Goal: Information Seeking & Learning: Learn about a topic

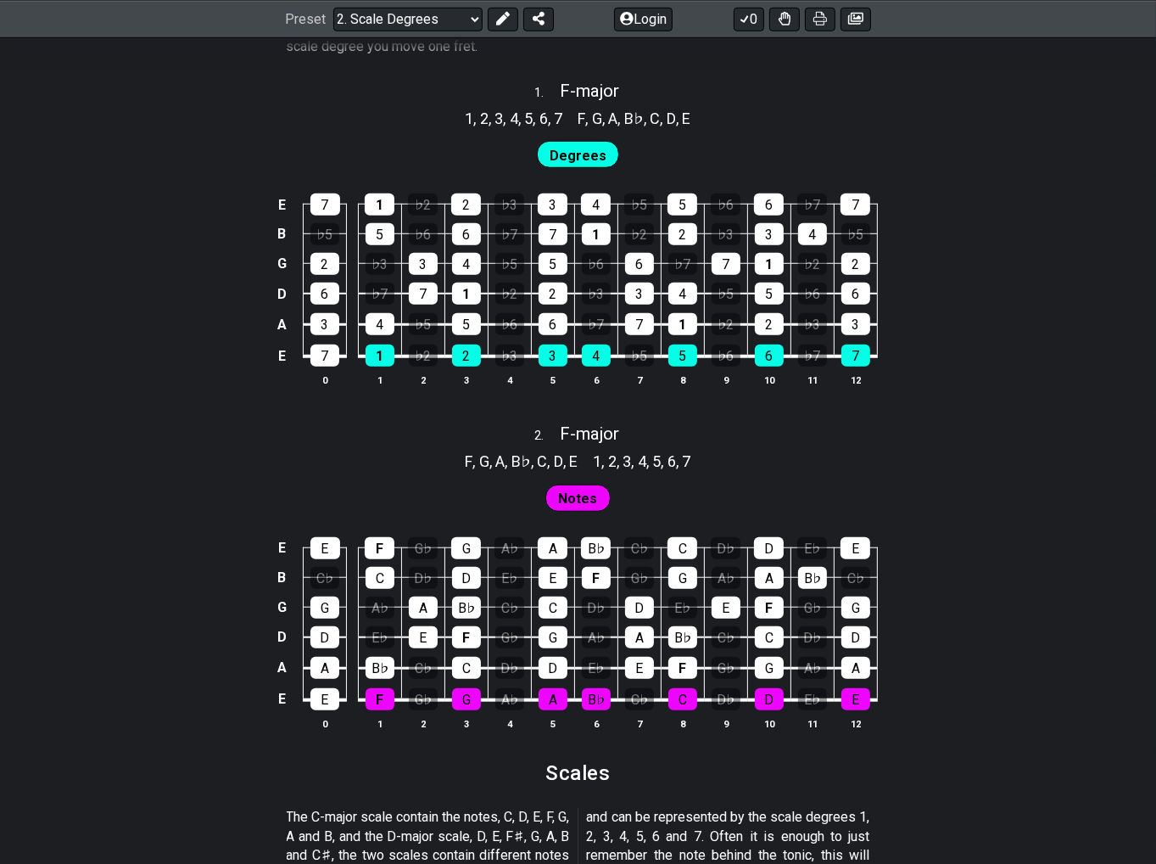
scroll to position [1101, 0]
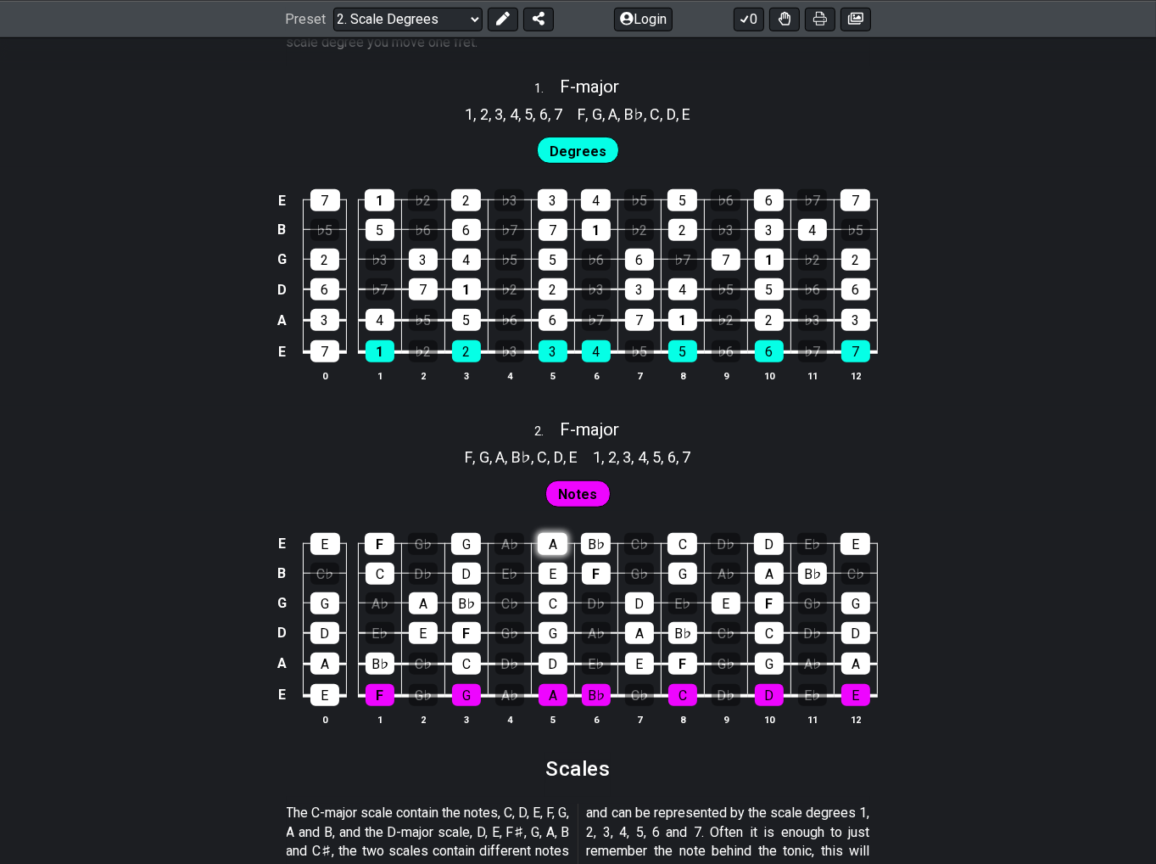
click at [556, 535] on div "A" at bounding box center [553, 544] width 30 height 22
drag, startPoint x: 562, startPoint y: 581, endPoint x: 557, endPoint y: 561, distance: 21.0
click at [560, 578] on div "E" at bounding box center [553, 573] width 29 height 22
click at [554, 545] on div "A" at bounding box center [553, 544] width 30 height 22
click at [558, 575] on div "E" at bounding box center [553, 573] width 29 height 22
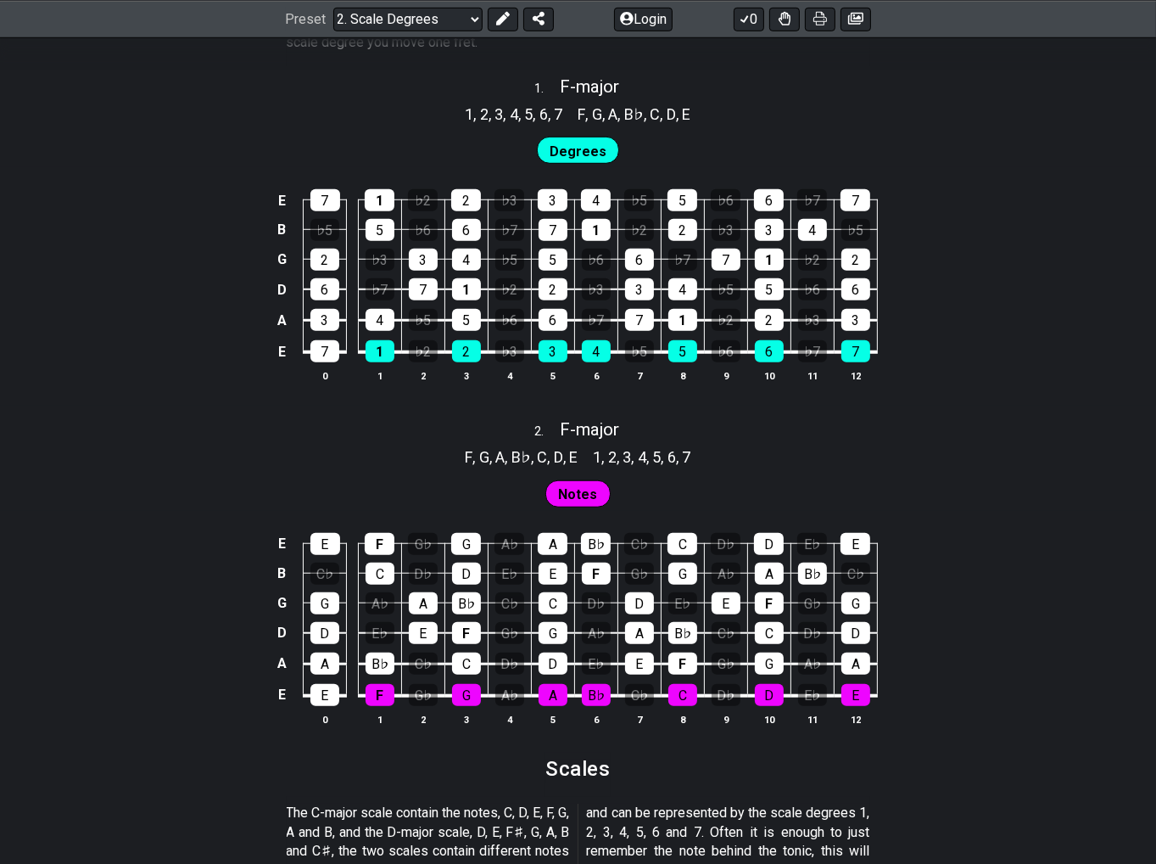
click at [587, 500] on span "Notes" at bounding box center [578, 494] width 39 height 25
click at [545, 582] on div "E" at bounding box center [553, 573] width 29 height 22
click at [550, 572] on div "E" at bounding box center [553, 573] width 29 height 22
click at [563, 609] on div "C" at bounding box center [553, 603] width 29 height 22
click at [555, 612] on td "G" at bounding box center [552, 618] width 43 height 31
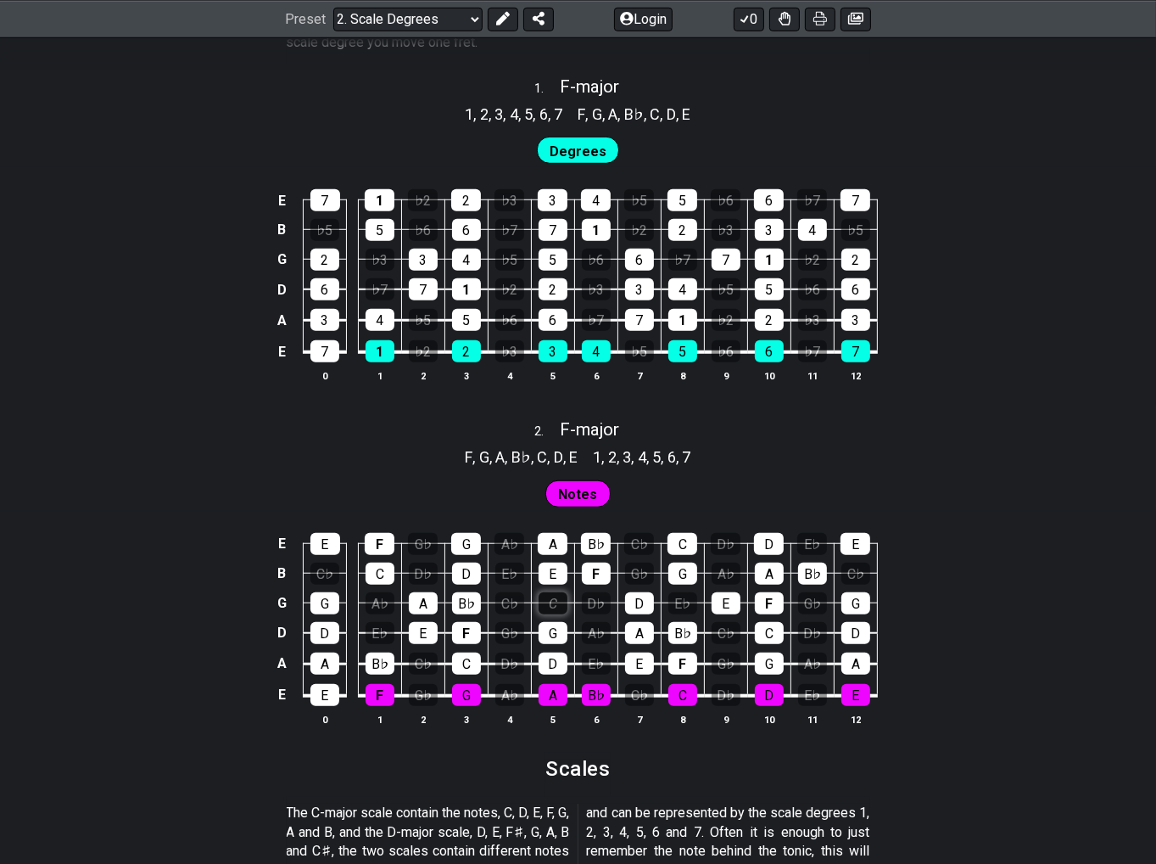
click at [556, 605] on div "C" at bounding box center [553, 603] width 29 height 22
click at [549, 700] on div "A" at bounding box center [553, 695] width 29 height 22
click at [559, 698] on div "A" at bounding box center [553, 695] width 29 height 22
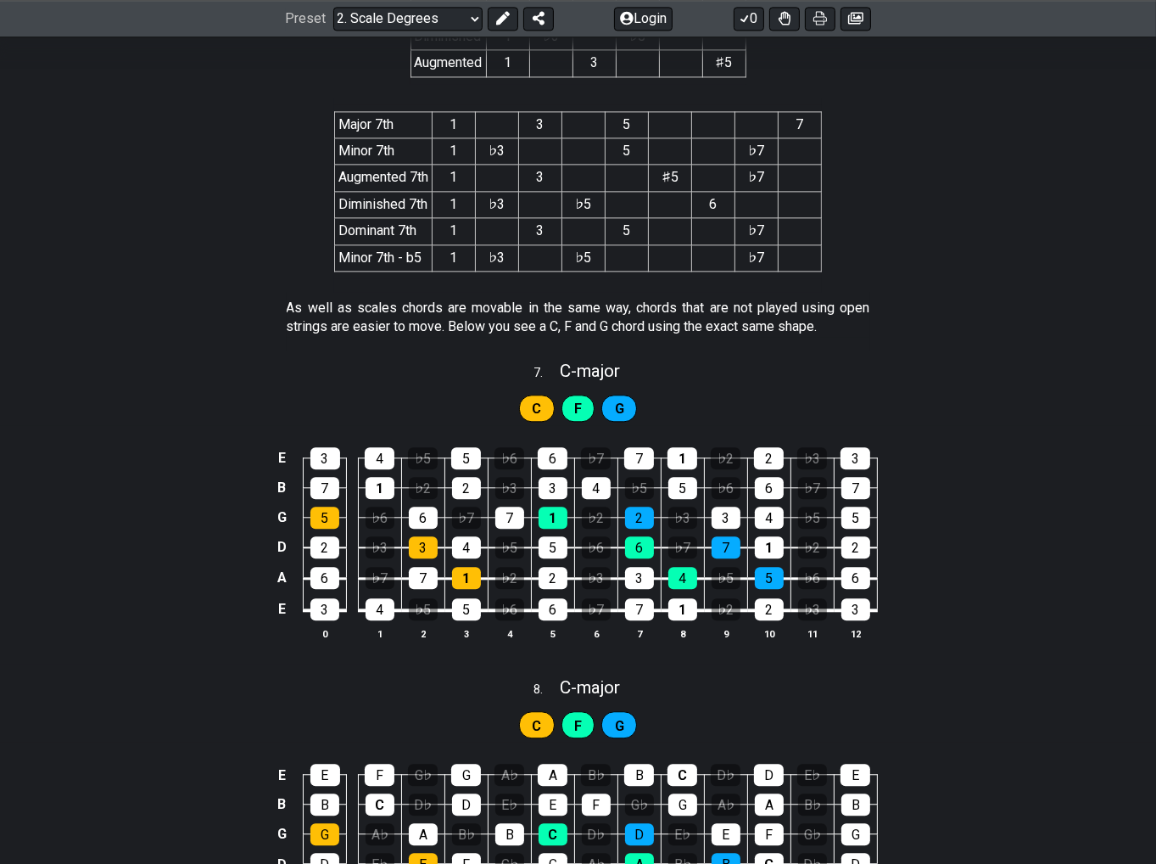
scroll to position [3422, 0]
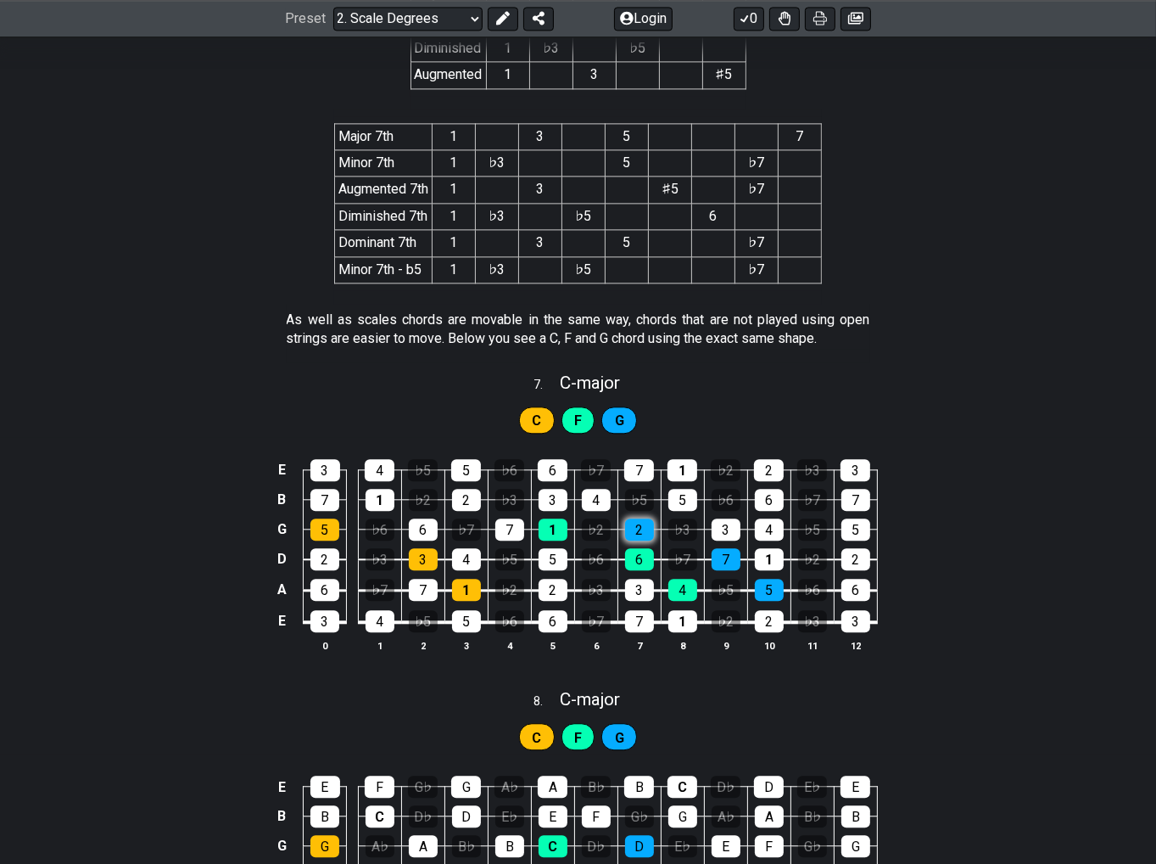
click at [633, 523] on div "2" at bounding box center [639, 529] width 29 height 22
click at [590, 500] on div "4" at bounding box center [596, 500] width 29 height 22
drag, startPoint x: 551, startPoint y: 553, endPoint x: 550, endPoint y: 580, distance: 27.2
click at [550, 557] on div "5" at bounding box center [553, 559] width 29 height 22
click at [554, 613] on div "6" at bounding box center [553, 621] width 29 height 22
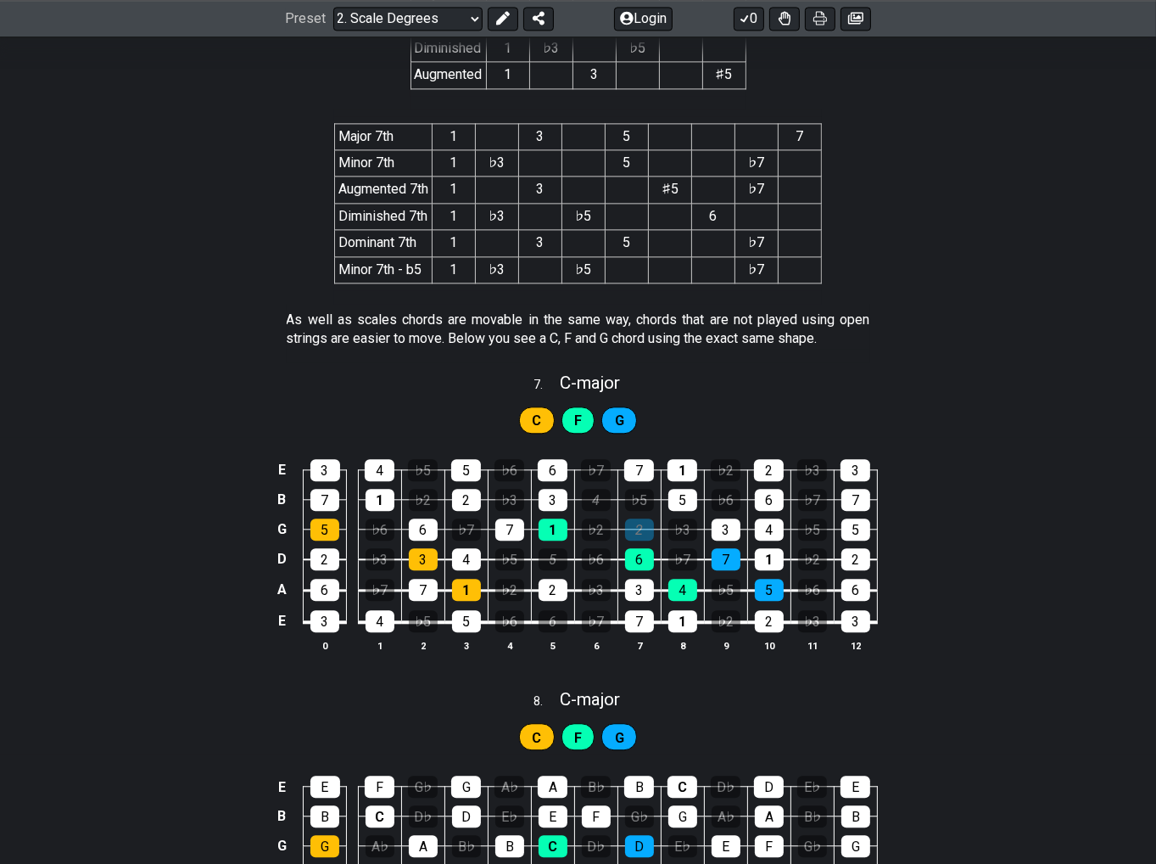
click at [573, 422] on div "F" at bounding box center [579, 419] width 34 height 27
drag, startPoint x: 537, startPoint y: 411, endPoint x: 605, endPoint y: 414, distance: 67.9
click at [544, 411] on div "C" at bounding box center [537, 419] width 36 height 27
drag, startPoint x: 605, startPoint y: 414, endPoint x: 736, endPoint y: 118, distance: 323.9
click at [606, 412] on div "G" at bounding box center [619, 419] width 36 height 27
